Goal: Transaction & Acquisition: Download file/media

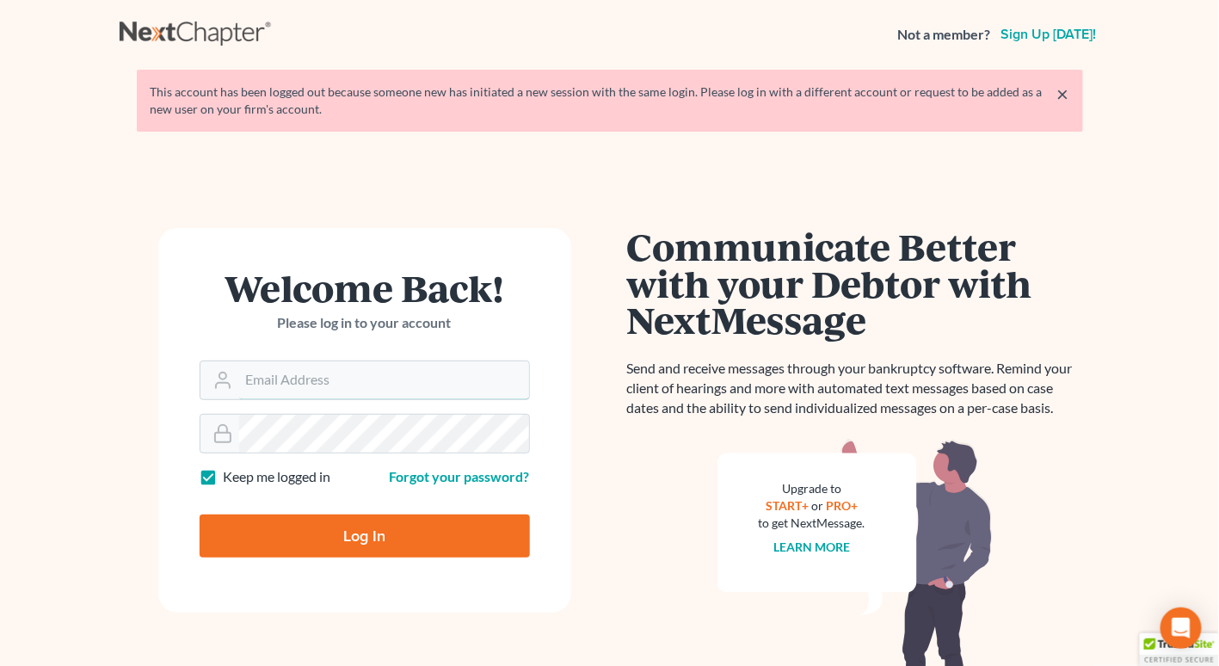
type input "[PERSON_NAME][EMAIL_ADDRESS][DOMAIN_NAME]"
click at [333, 548] on input "Log In" at bounding box center [365, 535] width 330 height 43
type input "Thinking..."
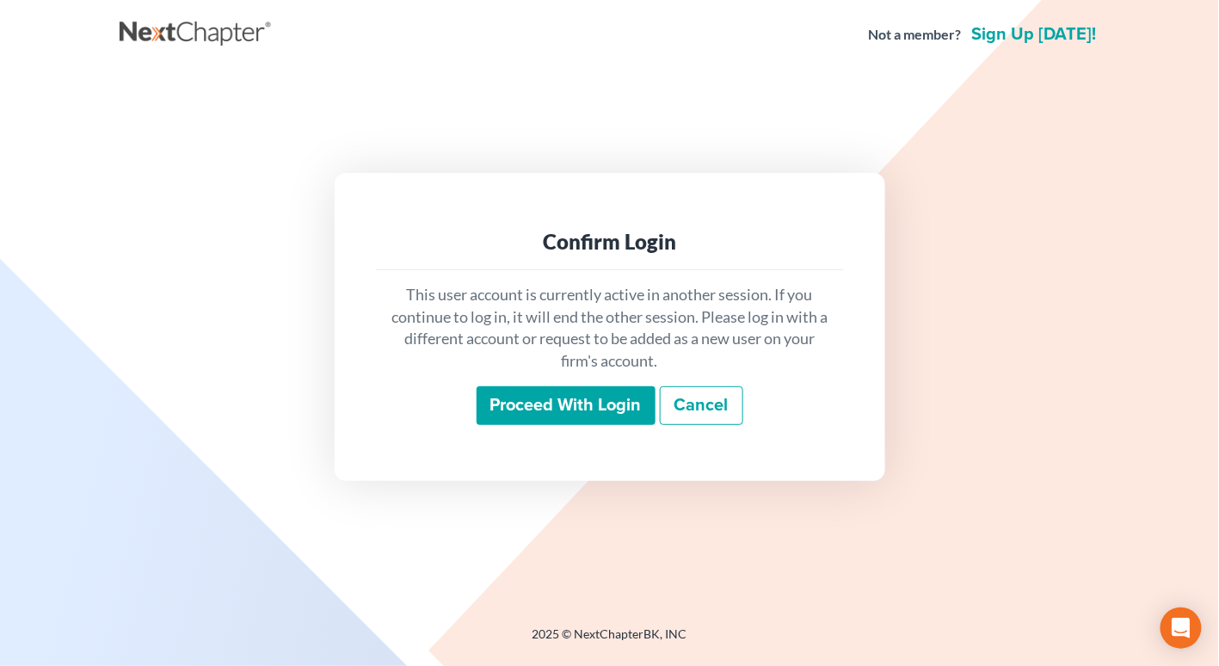
click at [597, 405] on input "Proceed with login" at bounding box center [565, 406] width 179 height 40
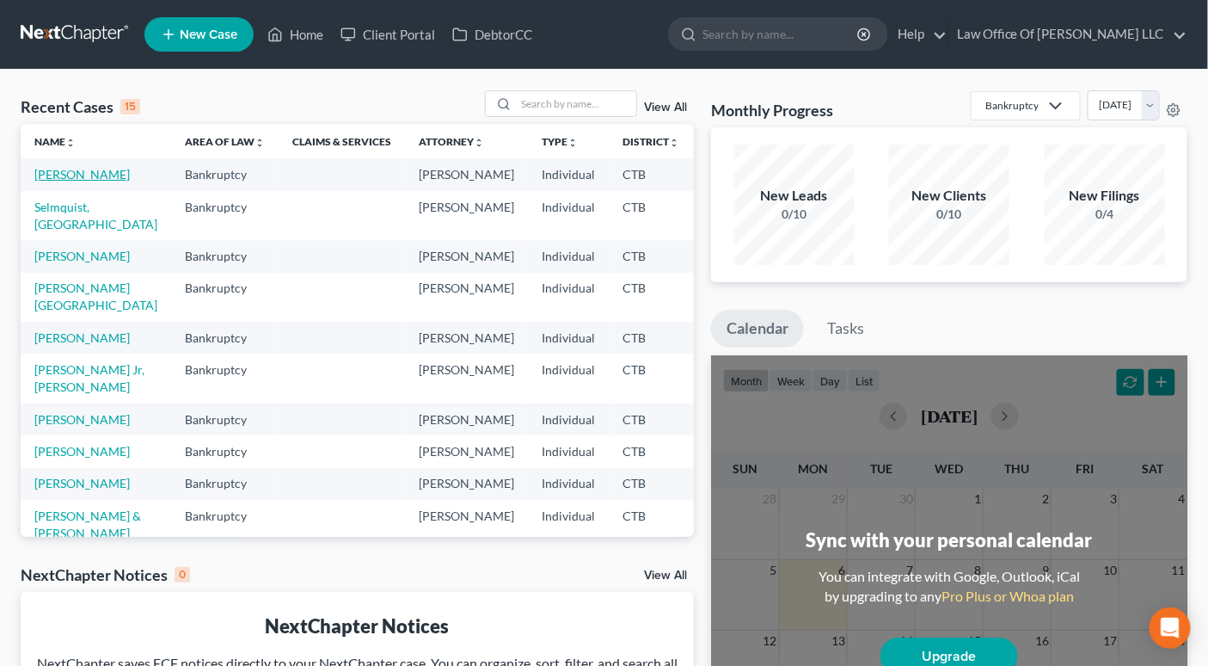
click at [86, 180] on link "[PERSON_NAME]" at bounding box center [81, 174] width 95 height 15
select select "6"
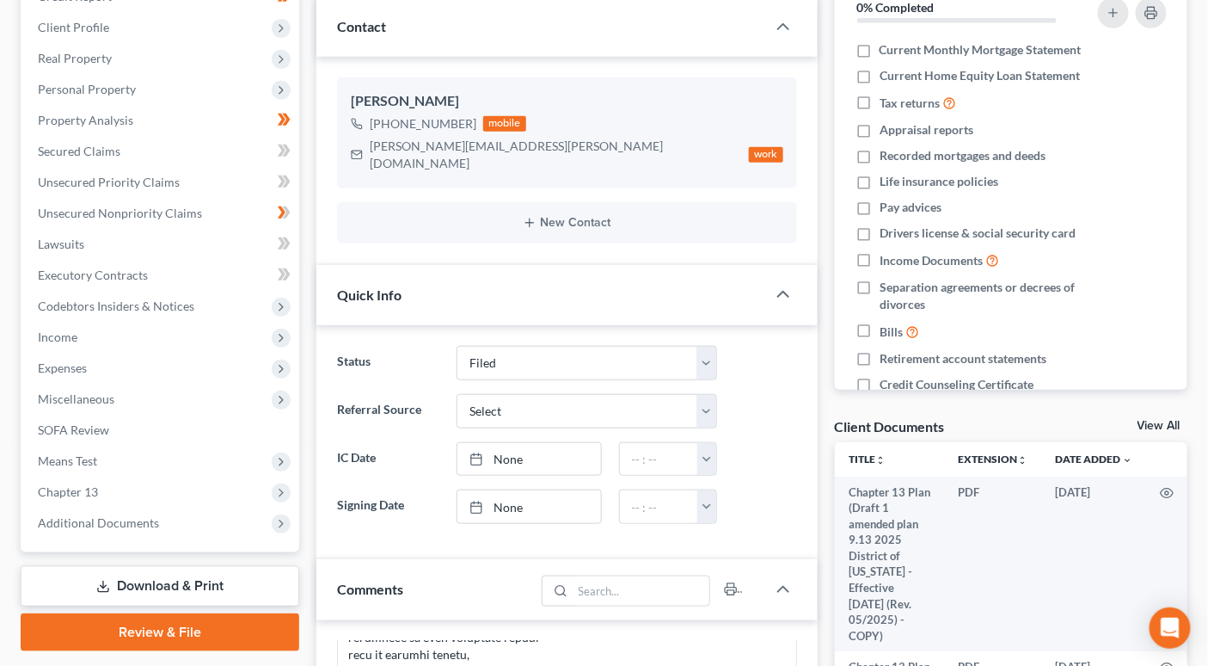
scroll to position [289, 0]
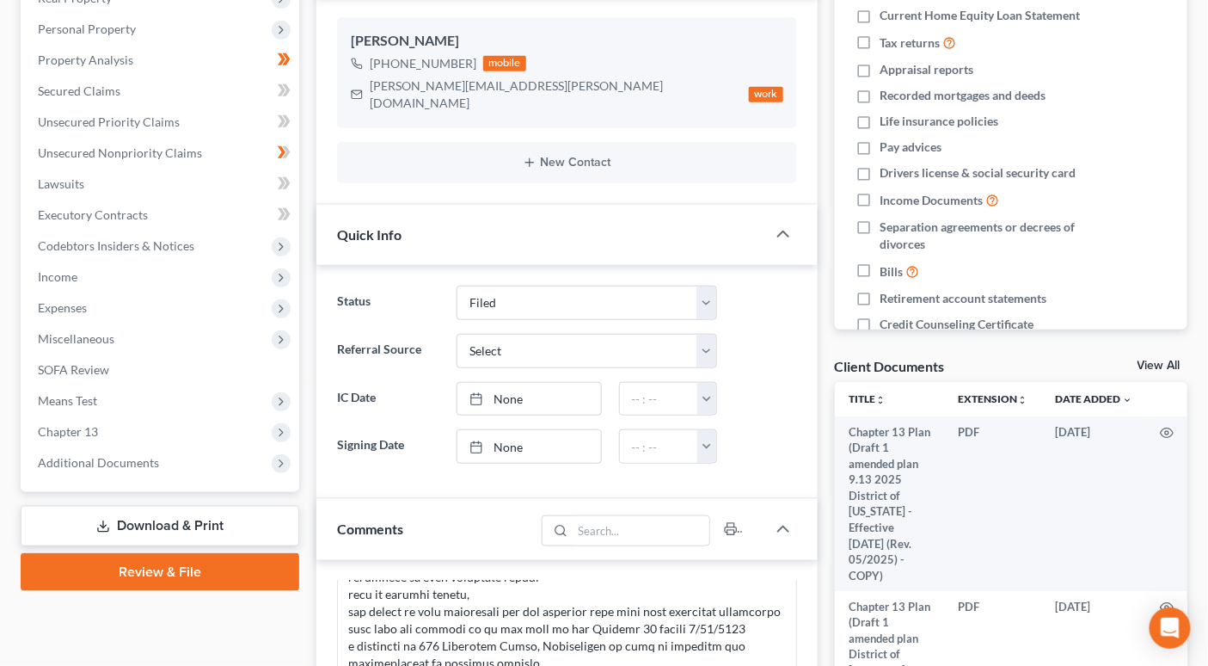
click at [199, 531] on link "Download & Print" at bounding box center [160, 526] width 279 height 40
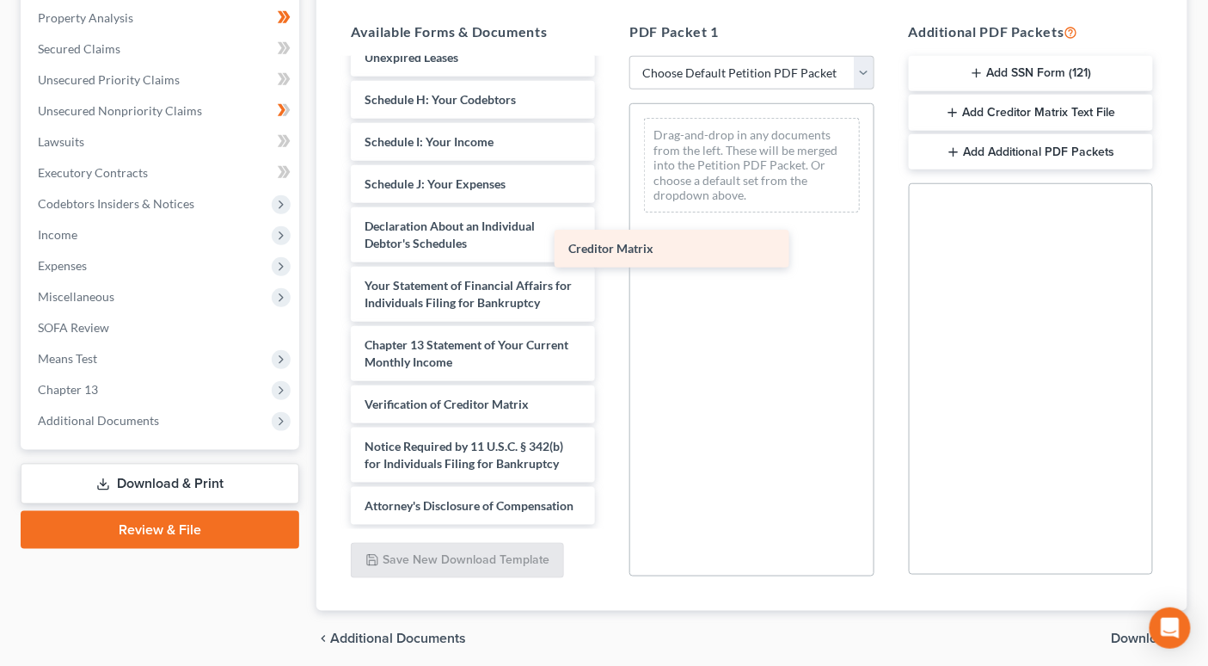
scroll to position [1160, 0]
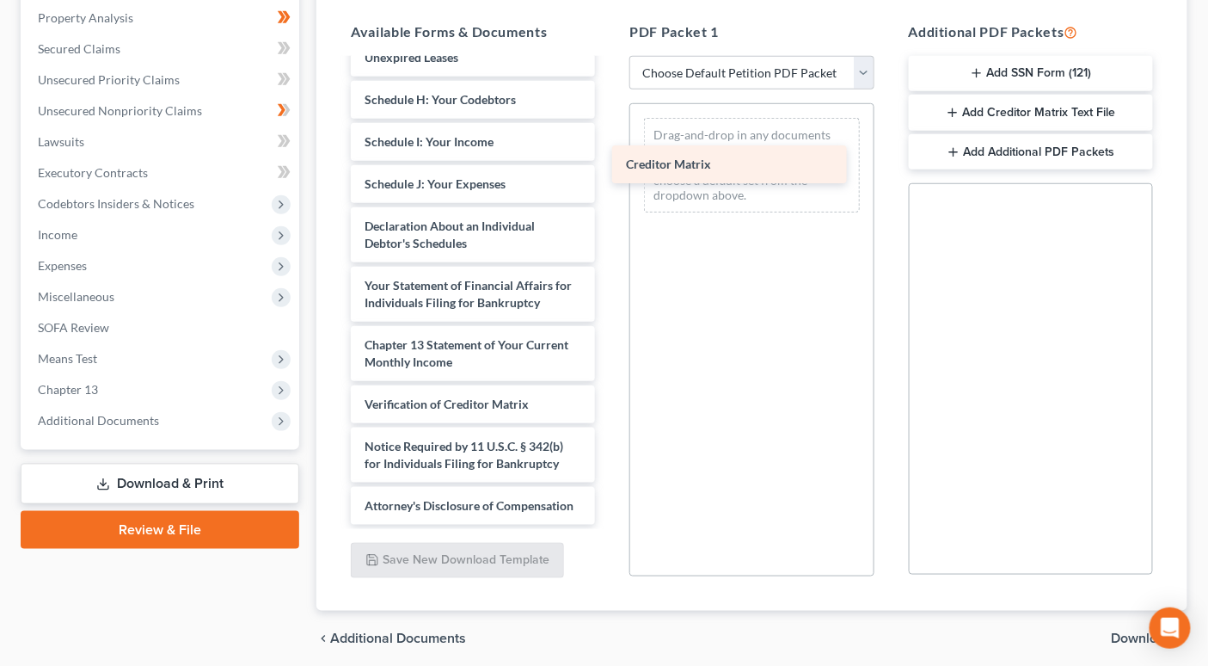
drag, startPoint x: 498, startPoint y: 349, endPoint x: 762, endPoint y: 164, distance: 322.3
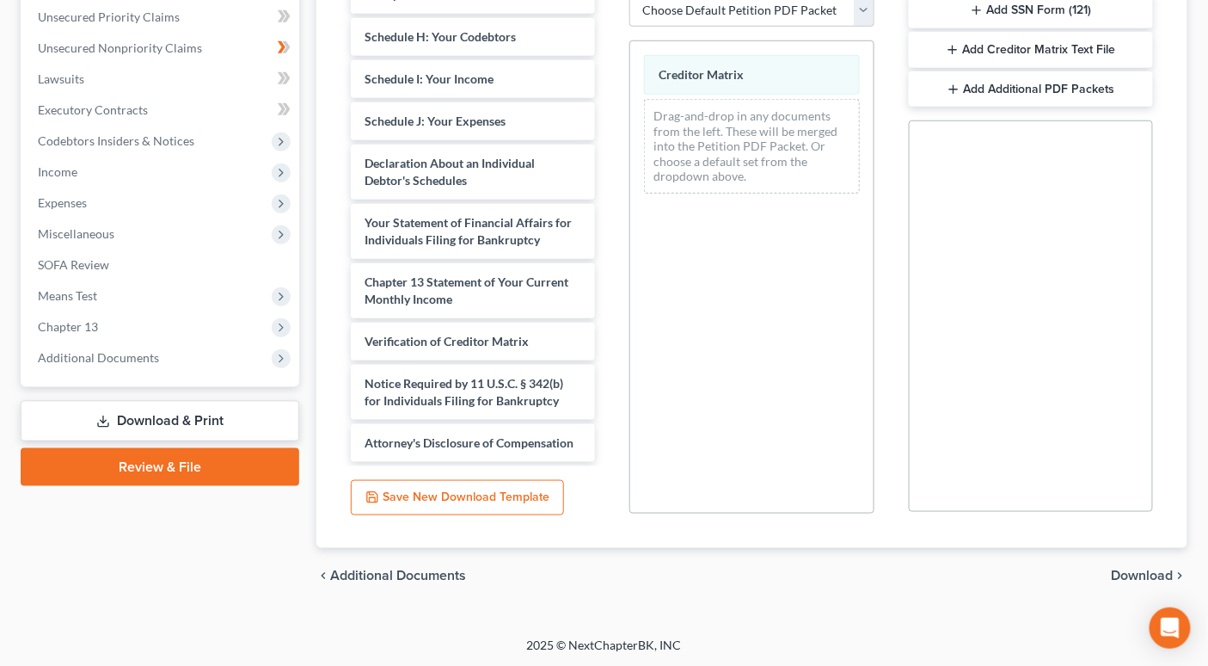
scroll to position [395, 0]
click at [1140, 574] on span "Download" at bounding box center [1143, 575] width 62 height 14
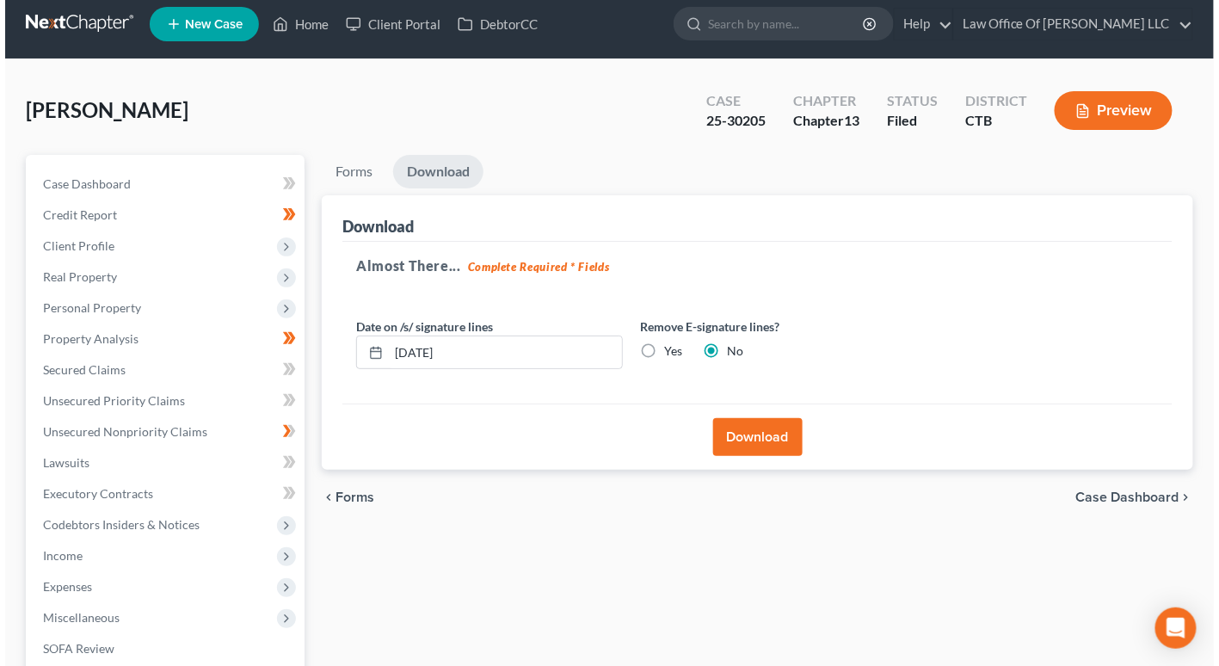
scroll to position [0, 0]
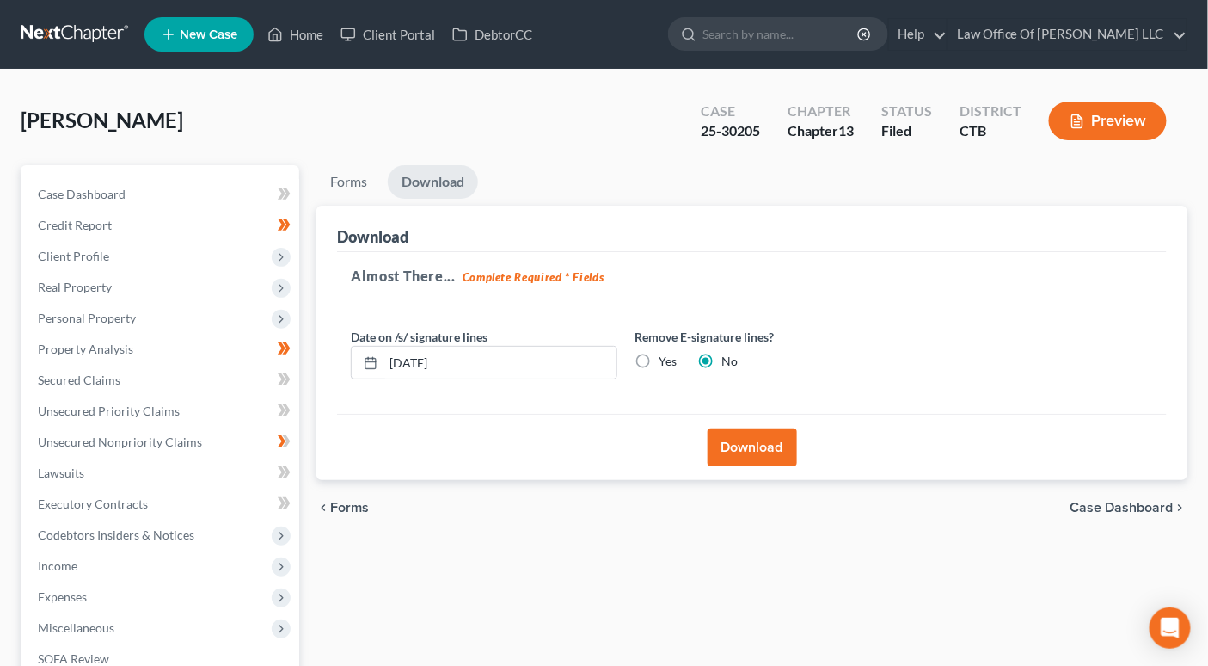
click at [750, 447] on button "Download" at bounding box center [752, 447] width 89 height 38
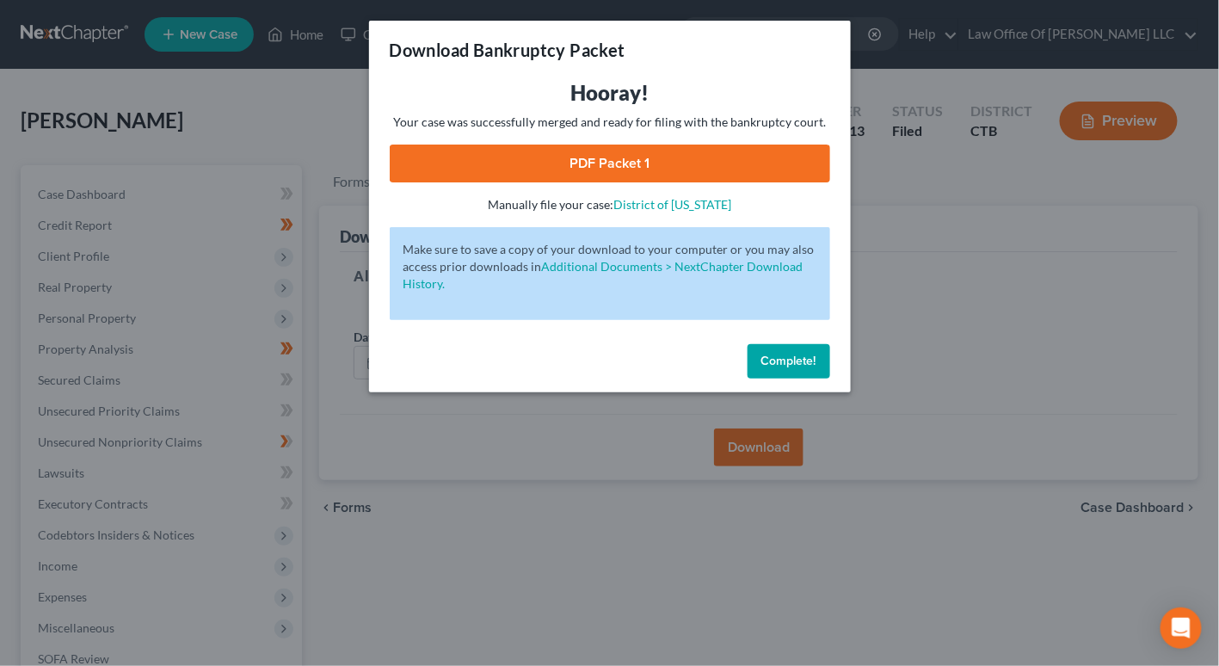
click at [609, 169] on link "PDF Packet 1" at bounding box center [610, 163] width 440 height 38
